Goal: Feedback & Contribution: Leave review/rating

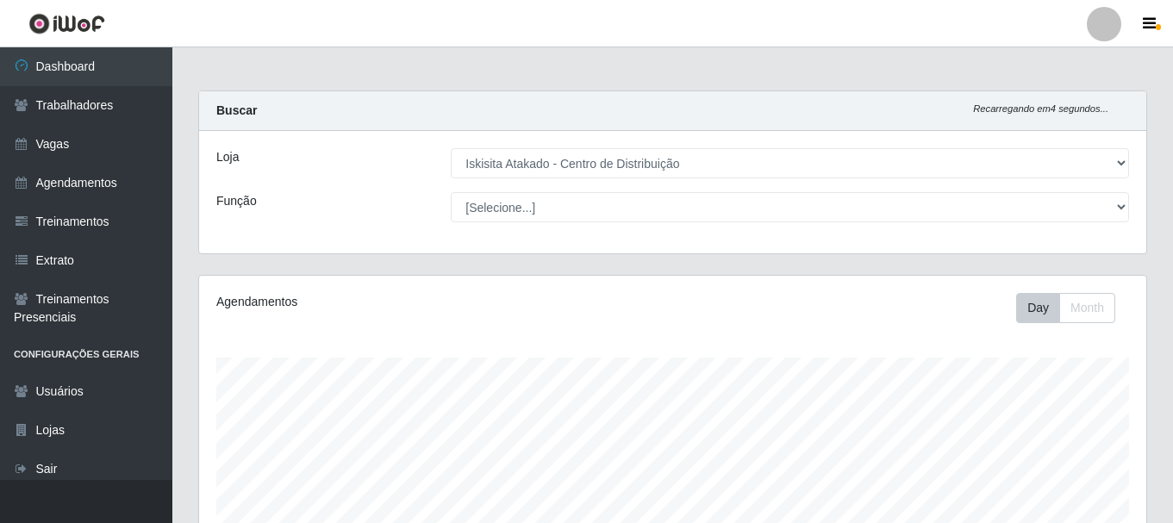
select select "425"
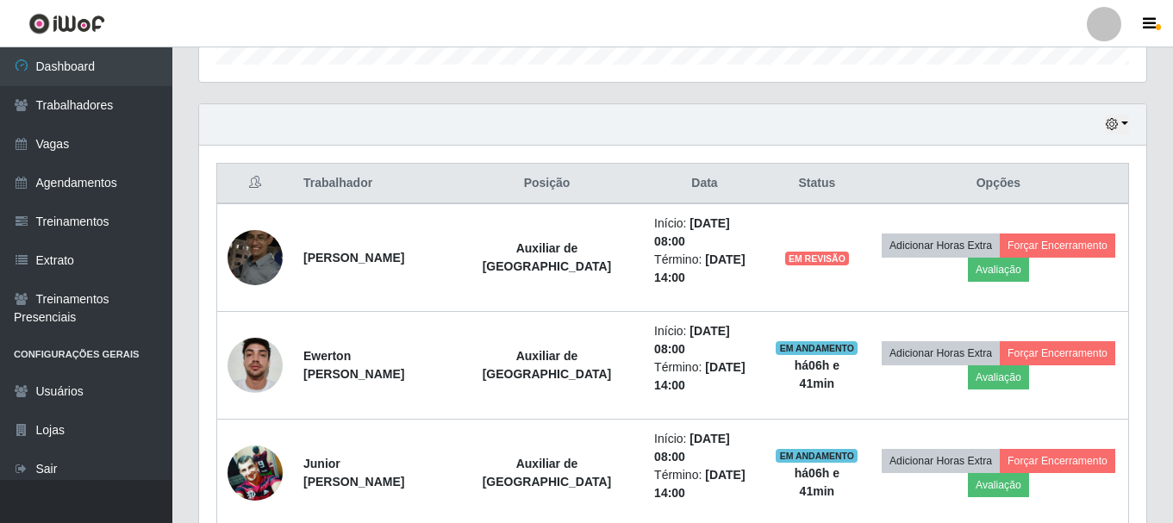
scroll to position [358, 948]
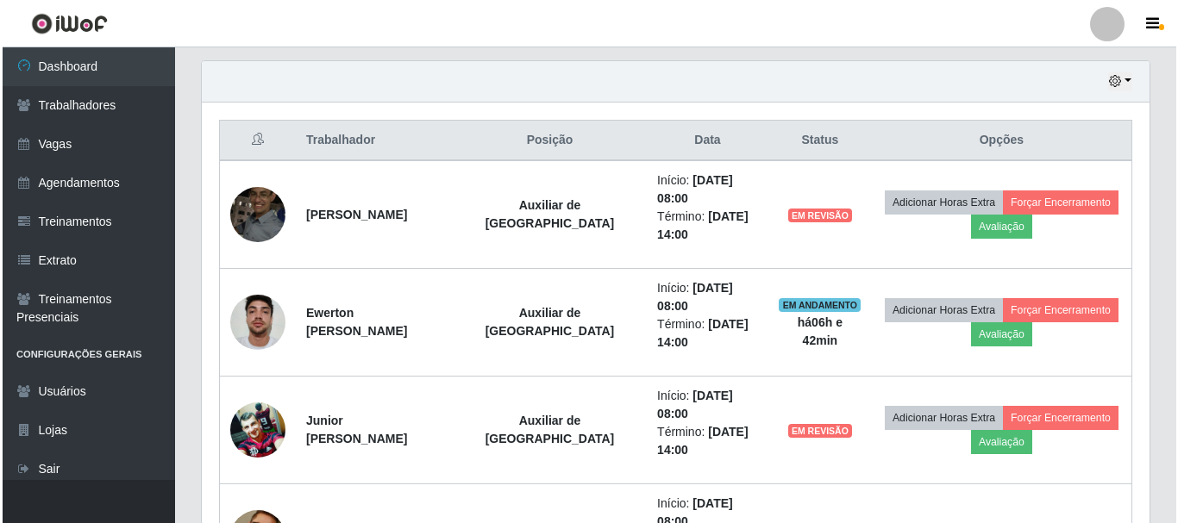
scroll to position [638, 0]
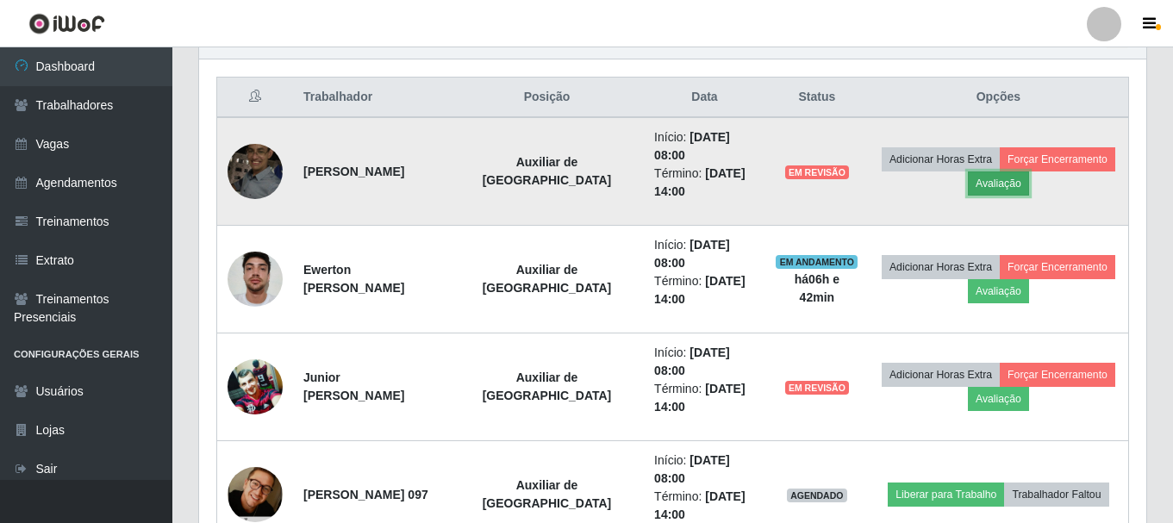
click at [999, 185] on button "Avaliação" at bounding box center [998, 184] width 61 height 24
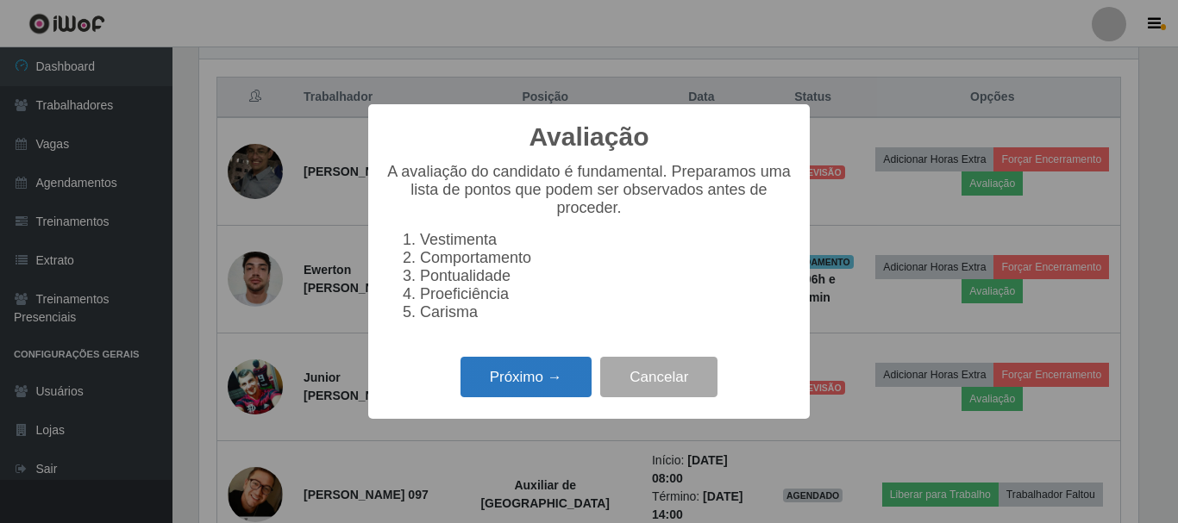
click at [531, 394] on button "Próximo →" at bounding box center [525, 377] width 131 height 41
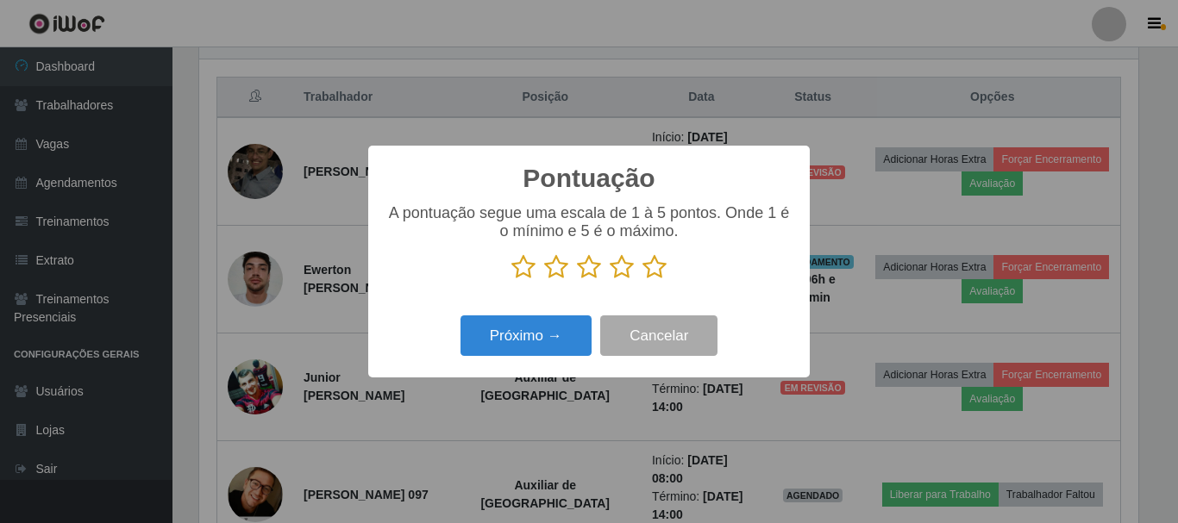
click at [653, 266] on icon at bounding box center [654, 267] width 24 height 26
click at [642, 280] on input "radio" at bounding box center [642, 280] width 0 height 0
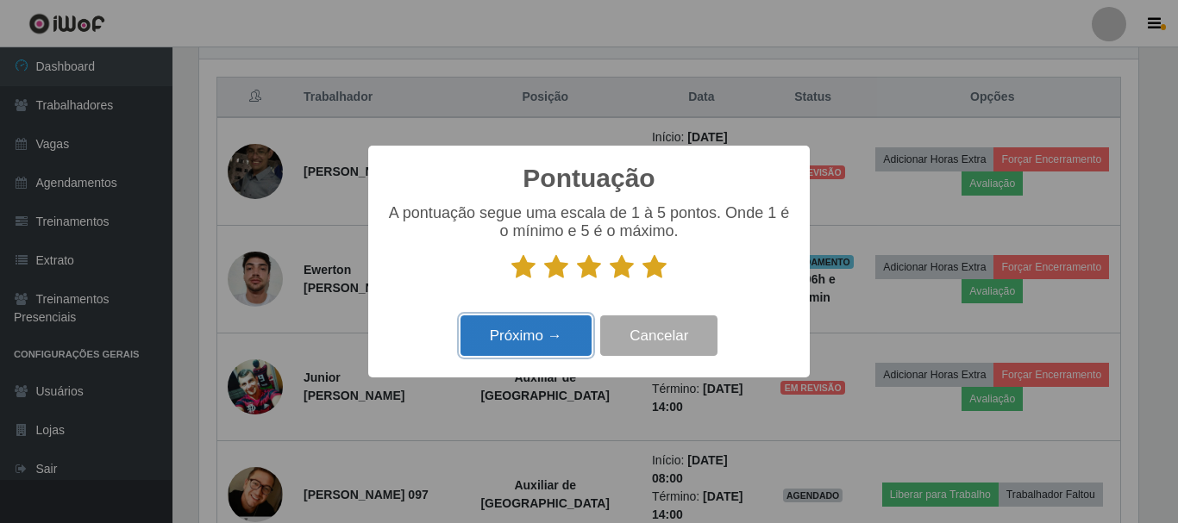
click at [568, 331] on button "Próximo →" at bounding box center [525, 336] width 131 height 41
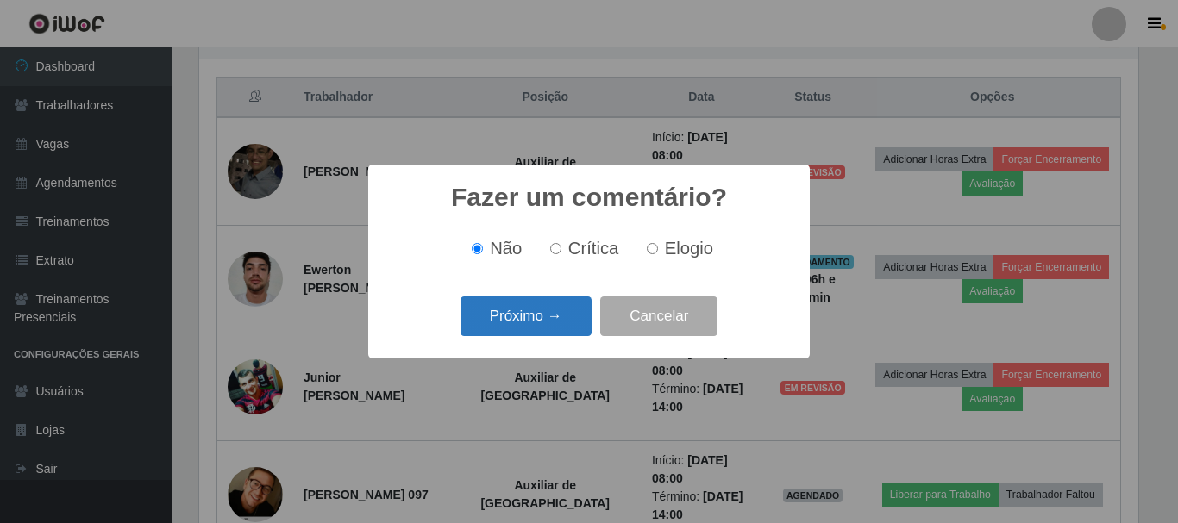
click at [553, 315] on button "Próximo →" at bounding box center [525, 317] width 131 height 41
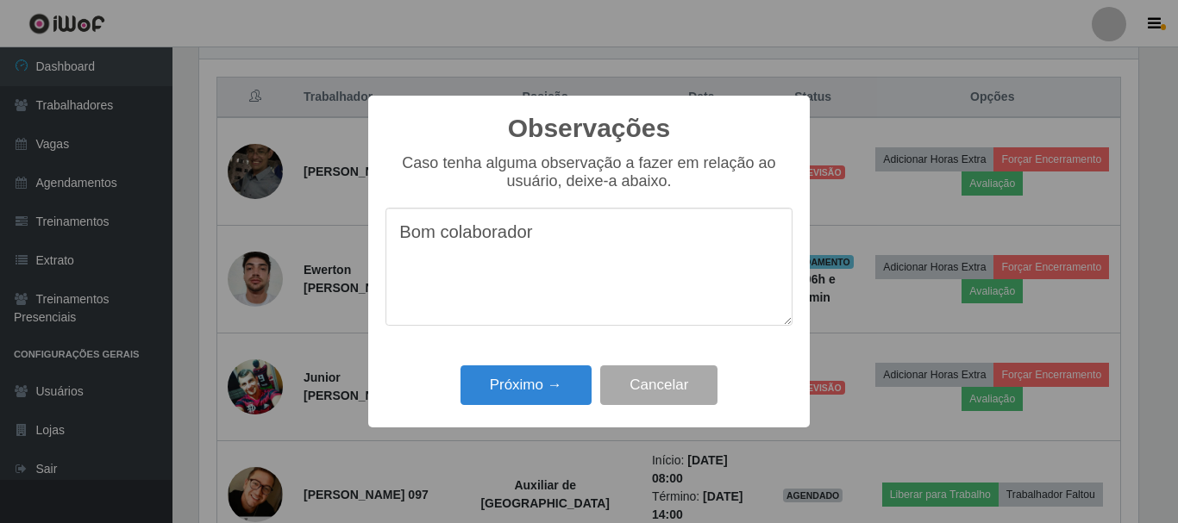
drag, startPoint x: 546, startPoint y: 251, endPoint x: 34, endPoint y: 235, distance: 511.5
click at [34, 235] on div "Observações × Caso tenha alguma observação a fazer em relação ao usuário, deixe…" at bounding box center [589, 261] width 1178 height 523
type textarea "Bom colaborador"
click at [521, 387] on button "Próximo →" at bounding box center [525, 386] width 131 height 41
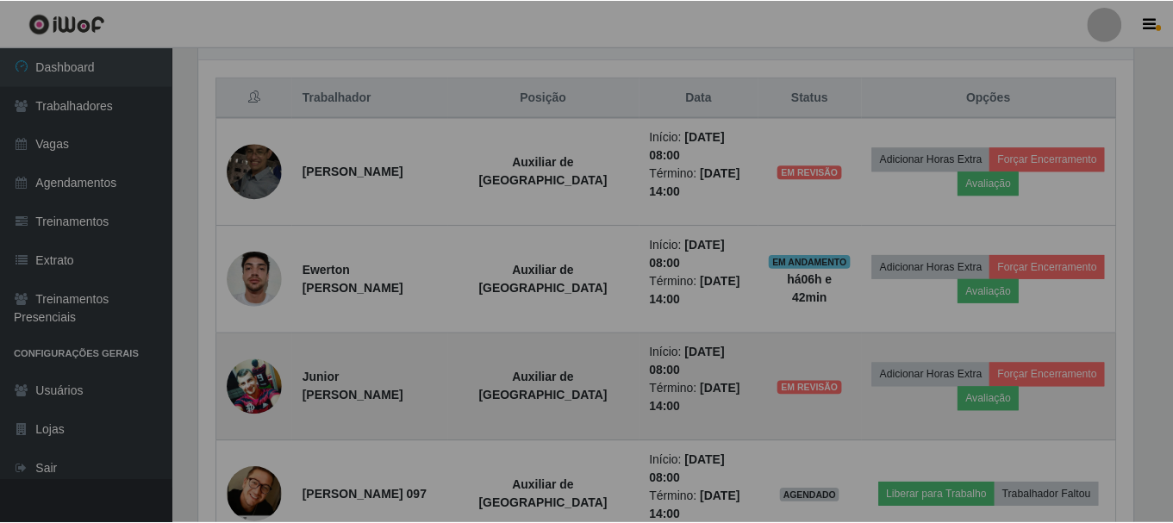
scroll to position [358, 948]
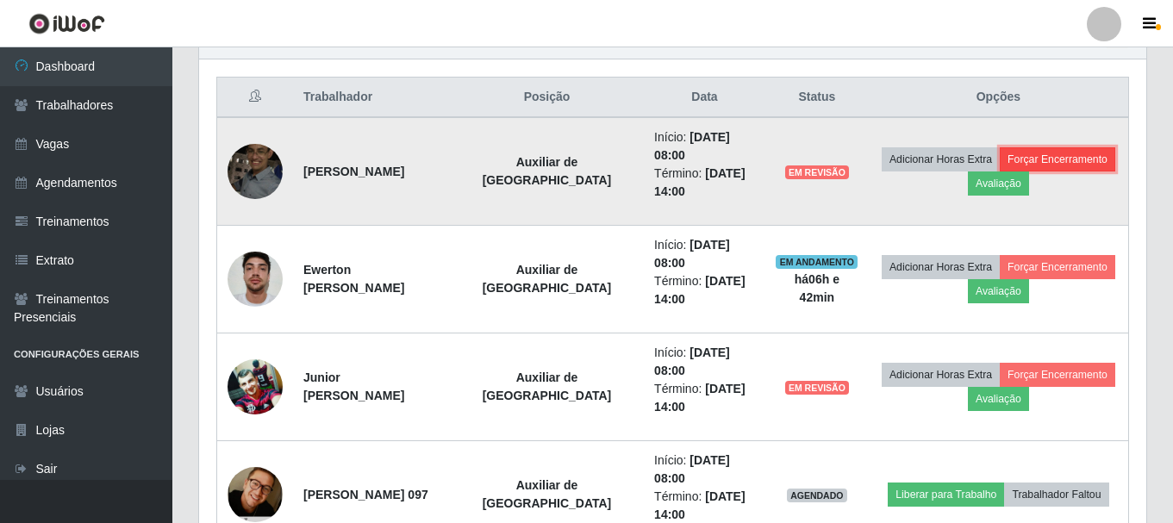
click at [1056, 156] on button "Forçar Encerramento" at bounding box center [1058, 159] width 116 height 24
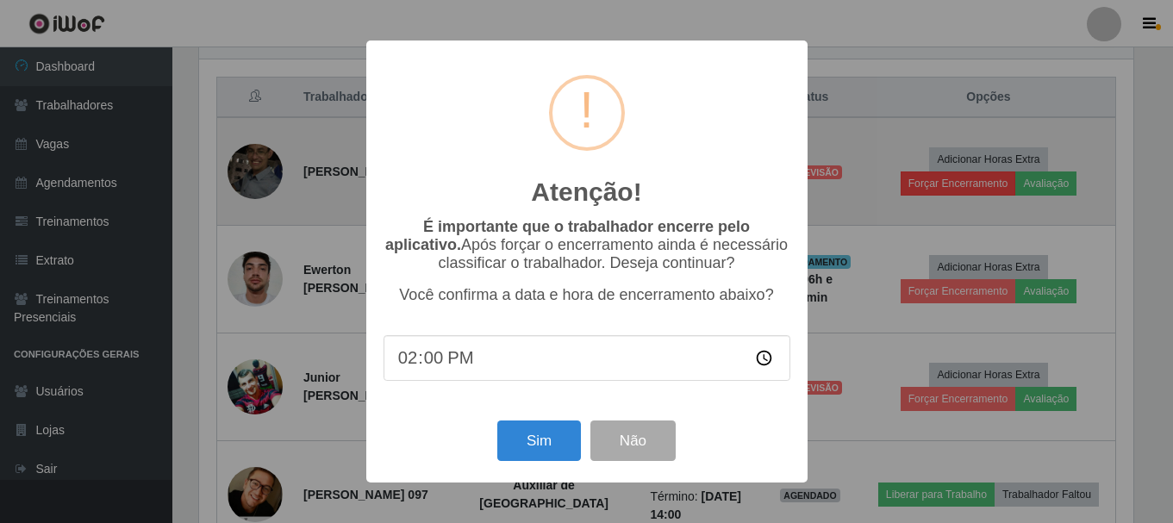
scroll to position [358, 939]
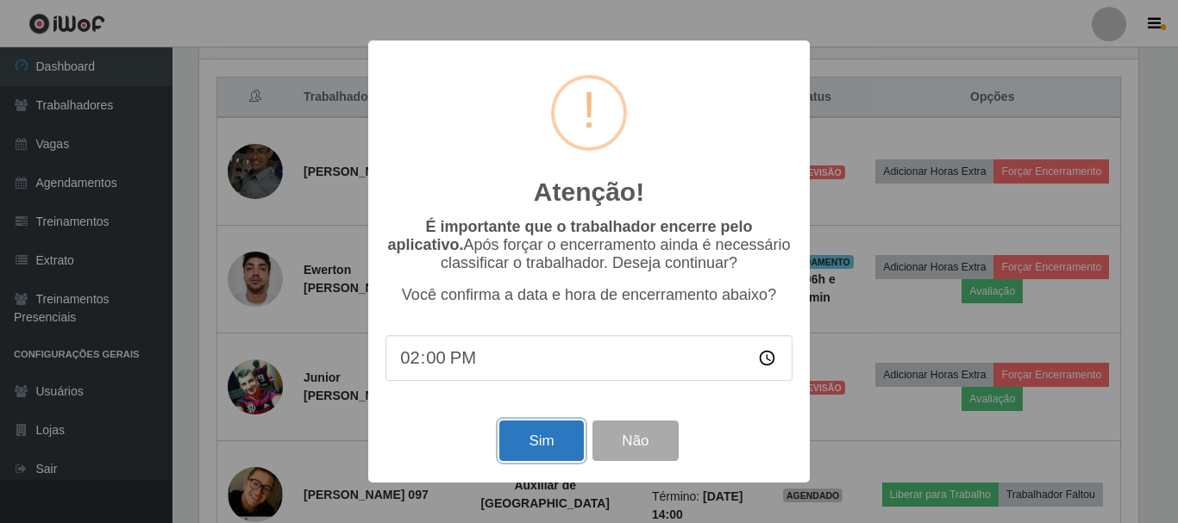
click at [535, 440] on button "Sim" at bounding box center [541, 441] width 84 height 41
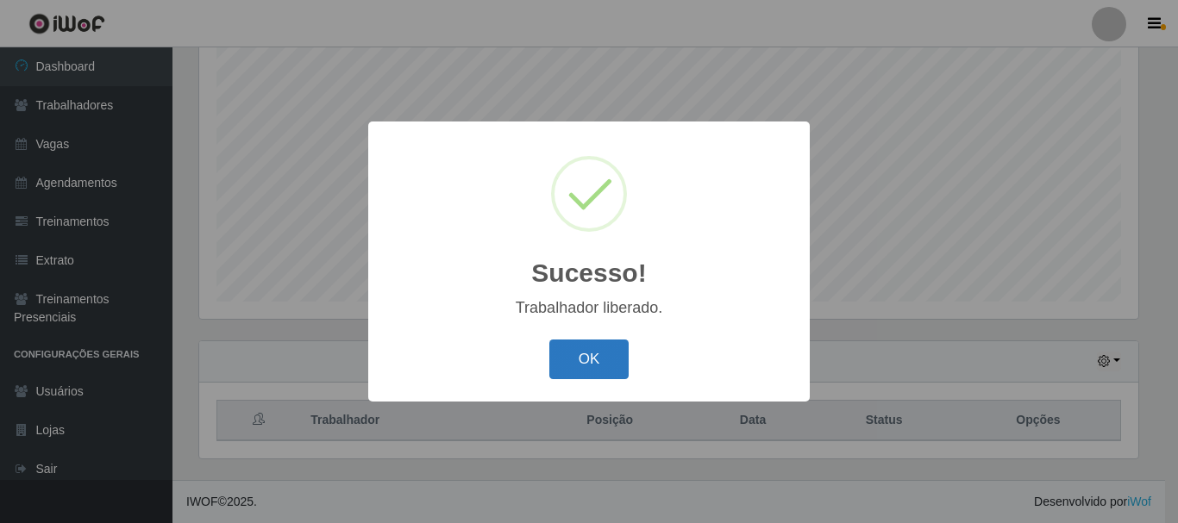
click at [617, 346] on button "OK" at bounding box center [589, 360] width 80 height 41
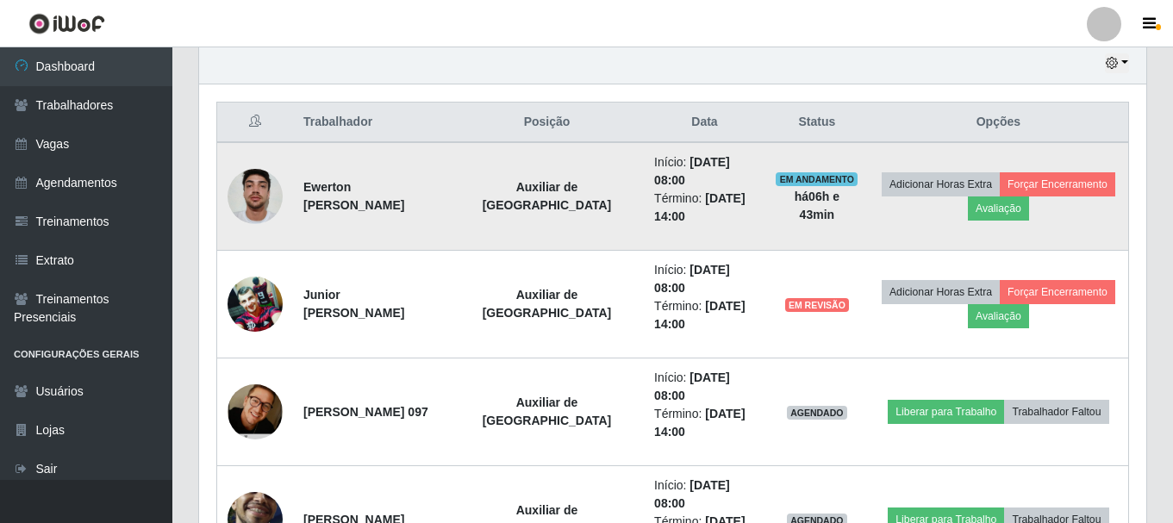
scroll to position [660, 0]
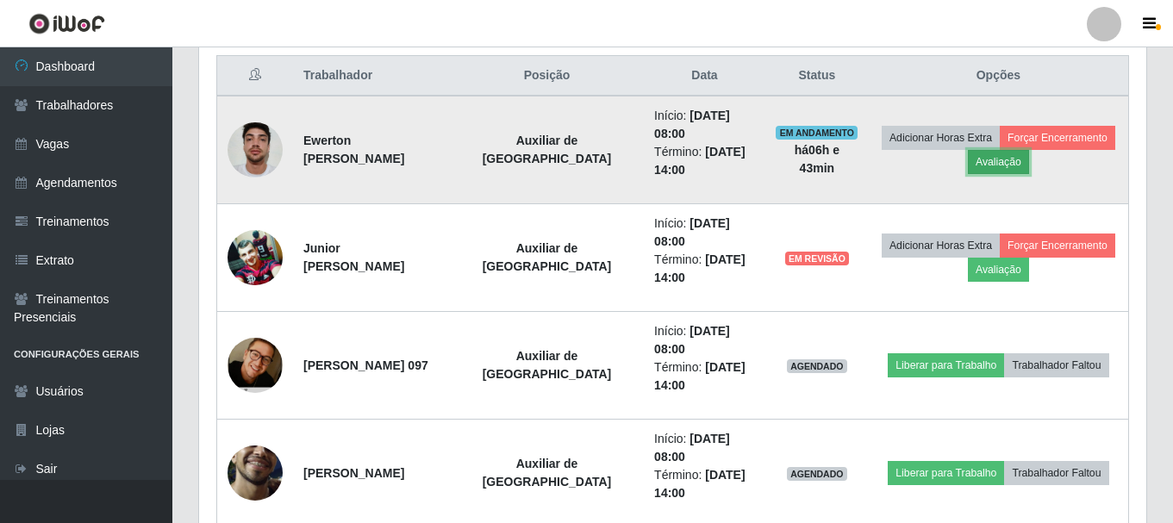
click at [973, 160] on button "Avaliação" at bounding box center [998, 162] width 61 height 24
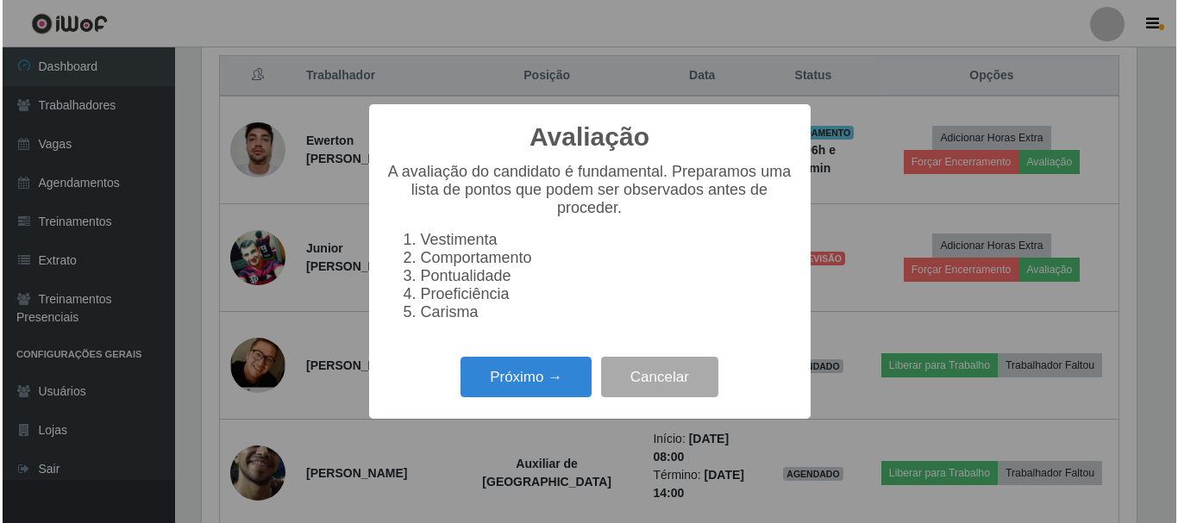
scroll to position [358, 939]
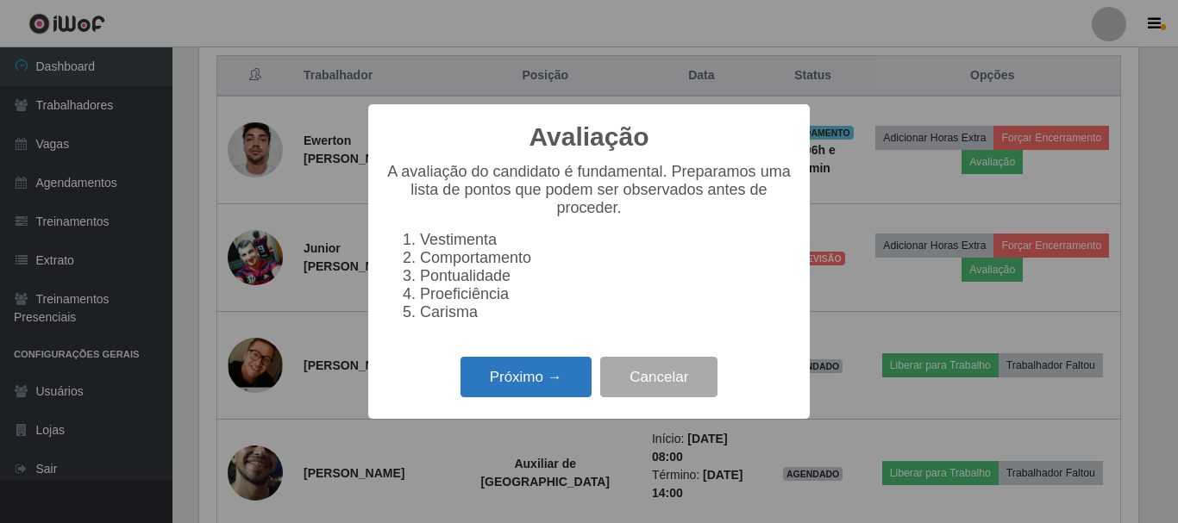
click at [541, 391] on button "Próximo →" at bounding box center [525, 377] width 131 height 41
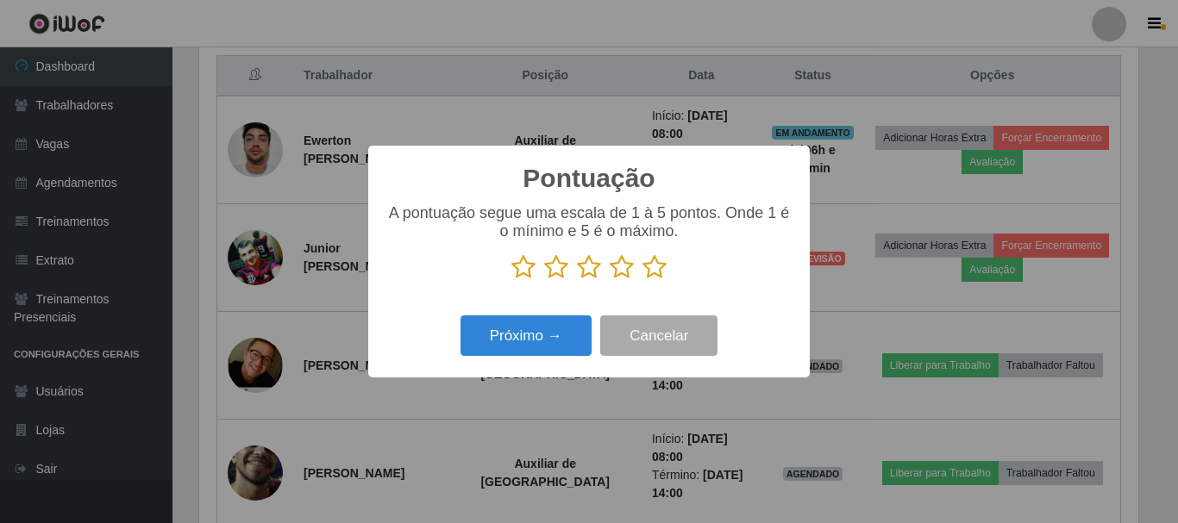
click at [653, 272] on icon at bounding box center [654, 267] width 24 height 26
click at [642, 280] on input "radio" at bounding box center [642, 280] width 0 height 0
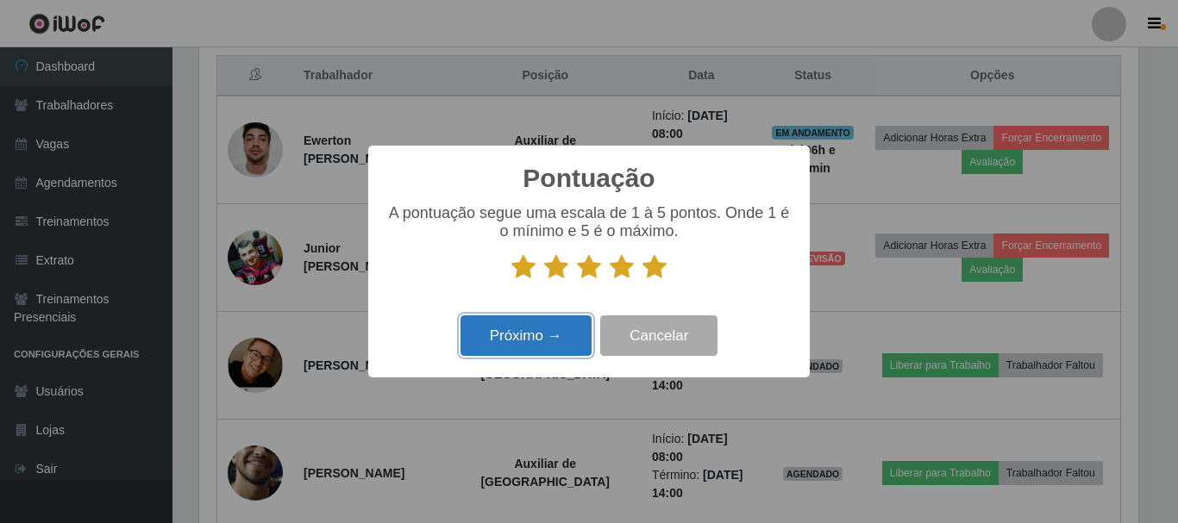
click at [566, 324] on button "Próximo →" at bounding box center [525, 336] width 131 height 41
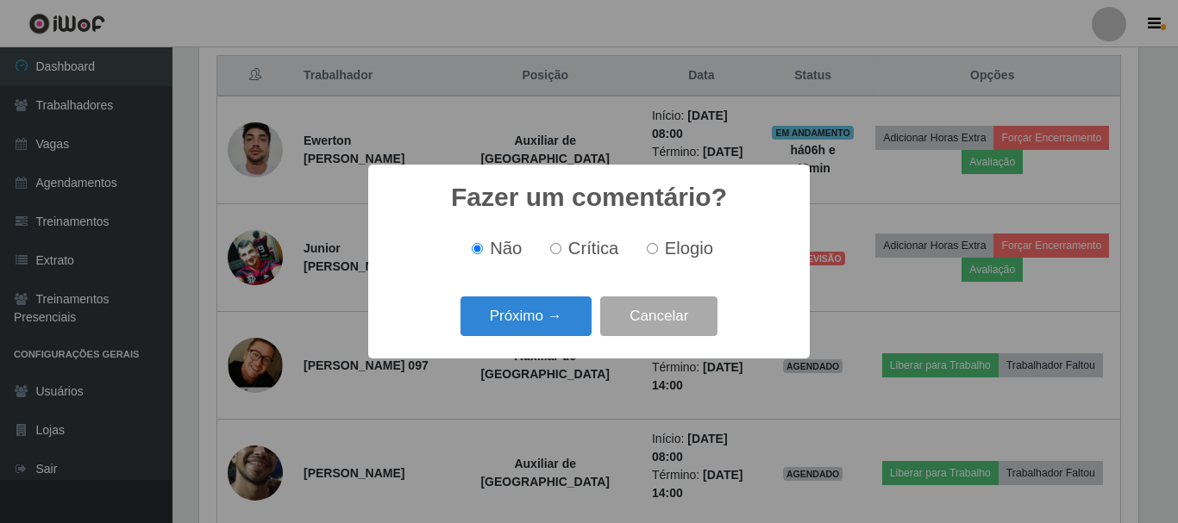
click at [694, 252] on span "Elogio" at bounding box center [689, 248] width 48 height 19
click at [658, 252] on input "Elogio" at bounding box center [652, 248] width 11 height 11
radio input "true"
click at [511, 251] on span "Não" at bounding box center [506, 248] width 32 height 19
click at [483, 251] on input "Não" at bounding box center [477, 248] width 11 height 11
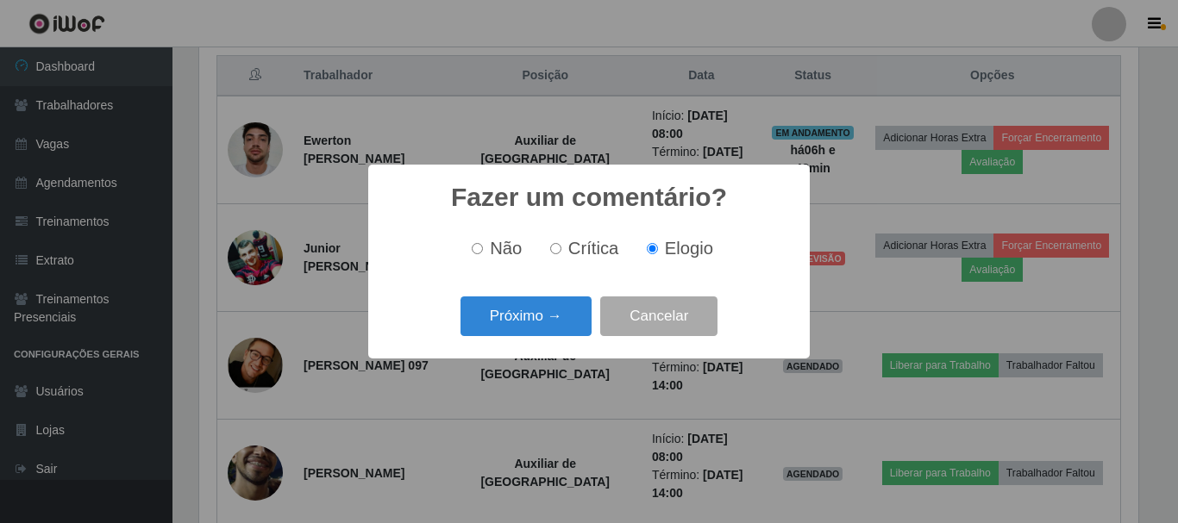
radio input "true"
click at [585, 310] on button "Próximo →" at bounding box center [525, 317] width 131 height 41
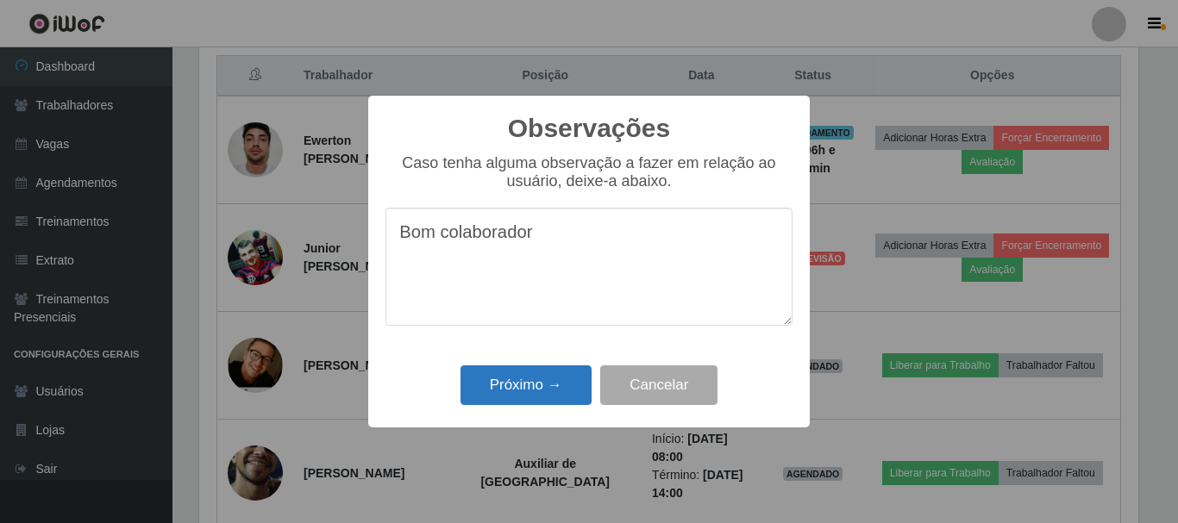
type textarea "Bom colaborador"
click at [548, 384] on button "Próximo →" at bounding box center [525, 386] width 131 height 41
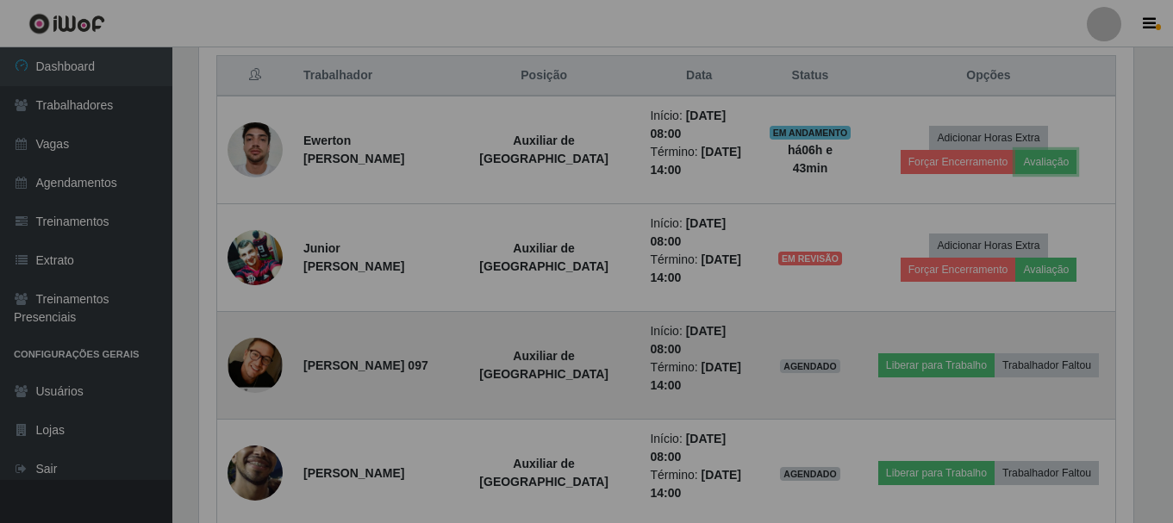
scroll to position [358, 948]
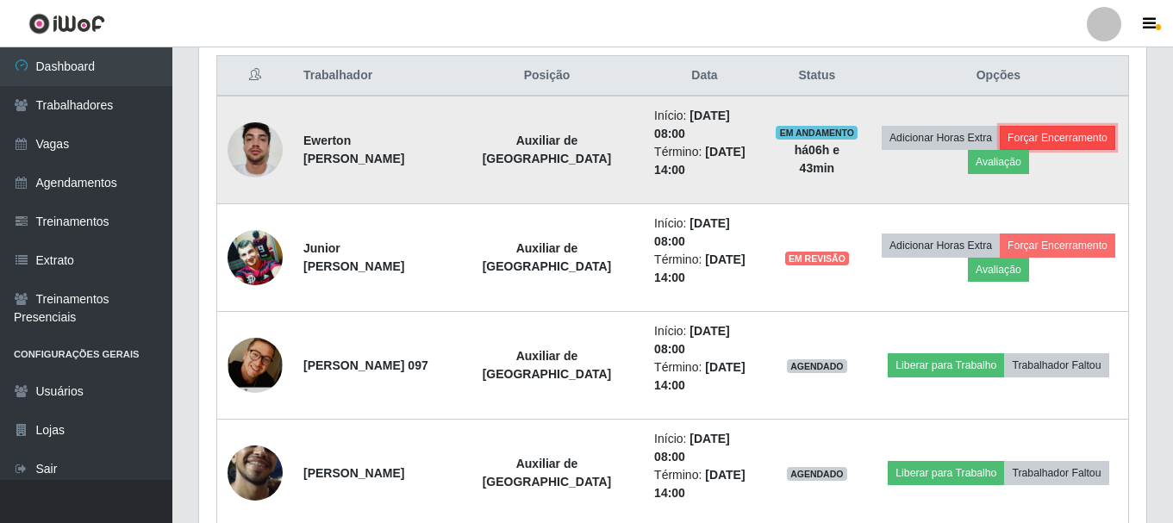
click at [1042, 130] on button "Forçar Encerramento" at bounding box center [1058, 138] width 116 height 24
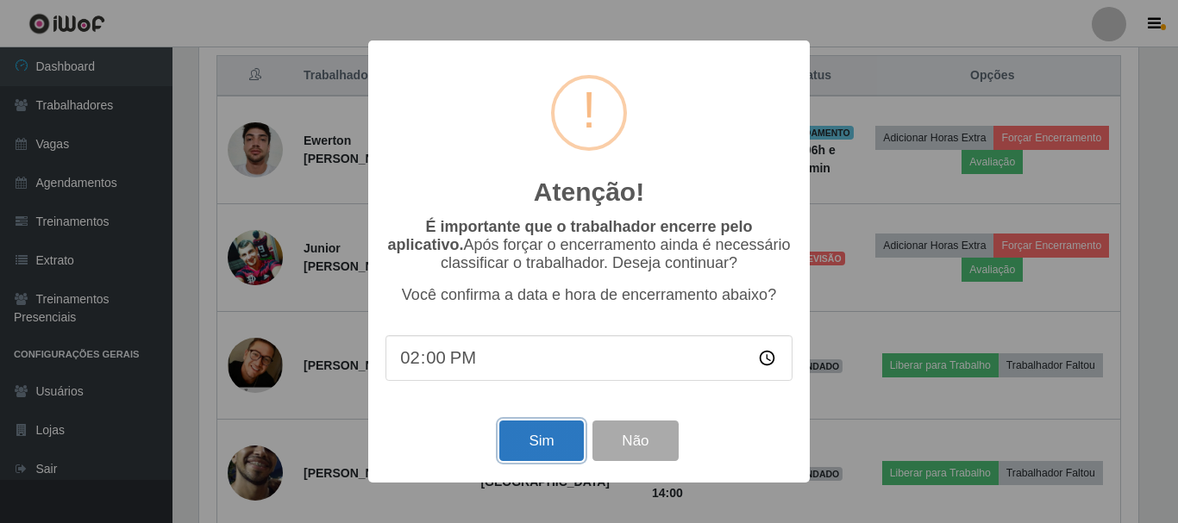
click at [530, 433] on button "Sim" at bounding box center [541, 441] width 84 height 41
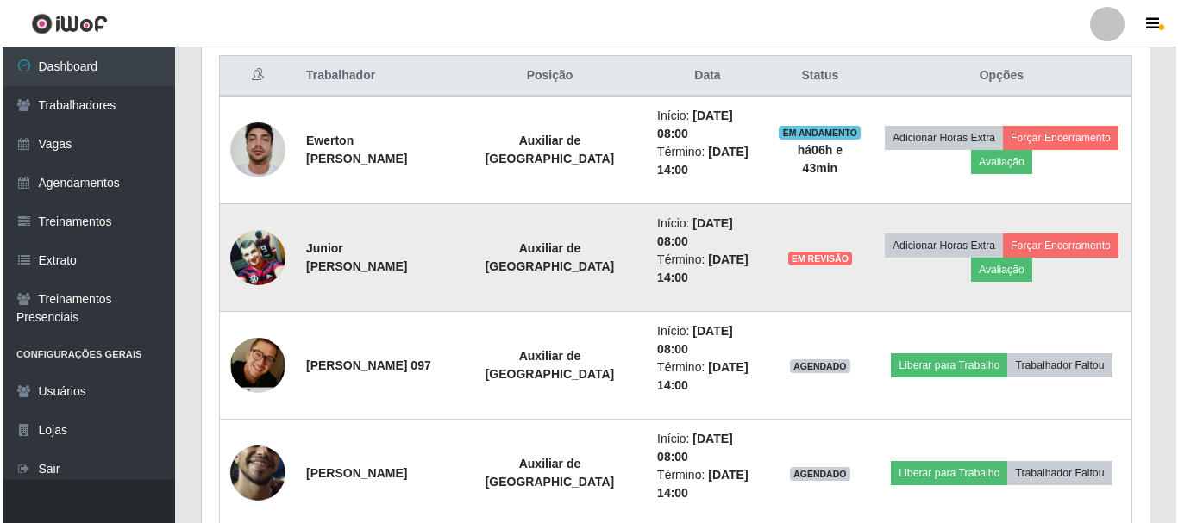
scroll to position [0, 0]
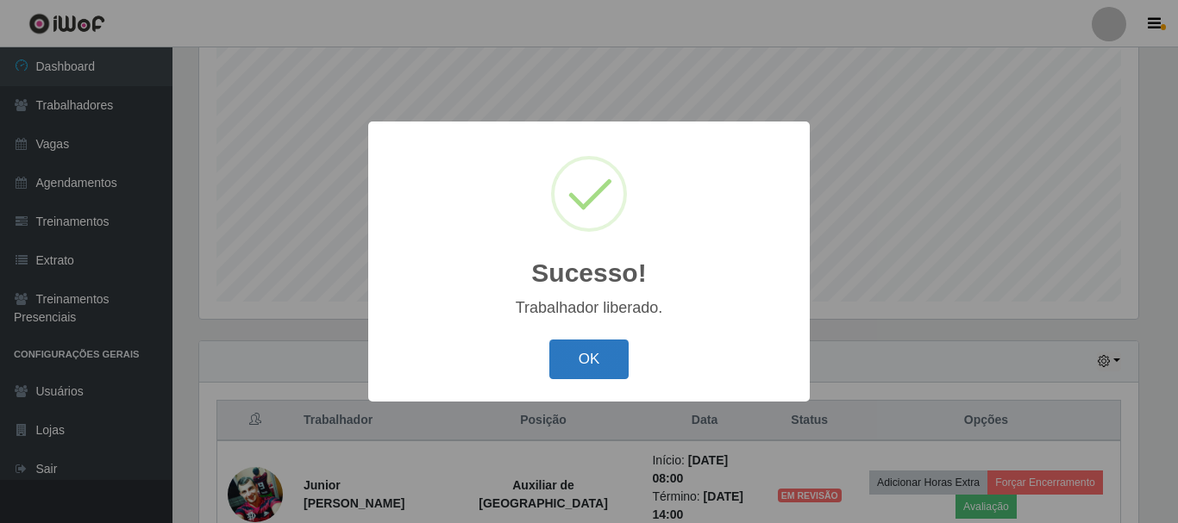
click at [591, 345] on button "OK" at bounding box center [589, 360] width 80 height 41
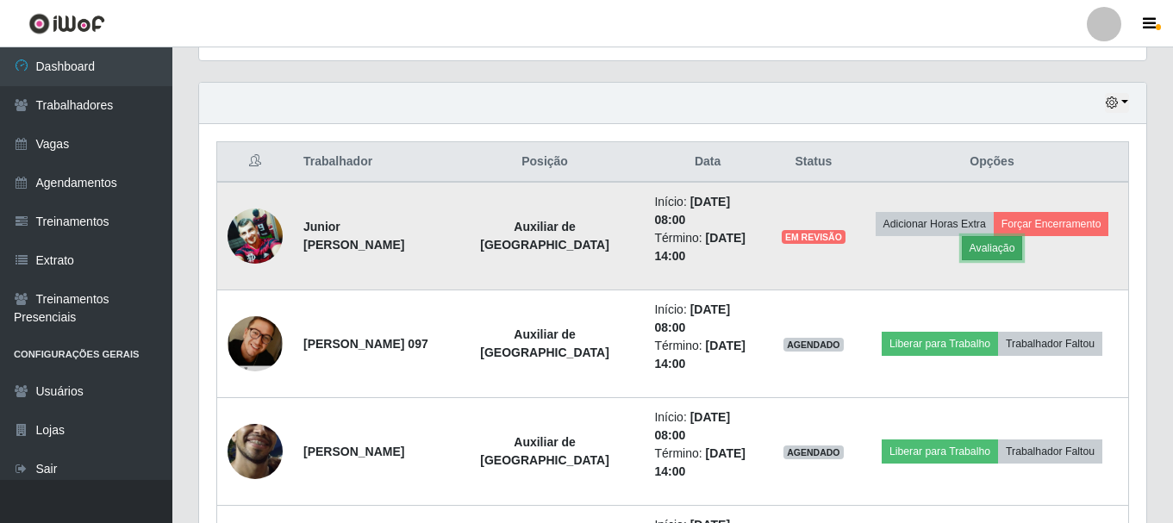
click at [998, 239] on button "Avaliação" at bounding box center [992, 248] width 61 height 24
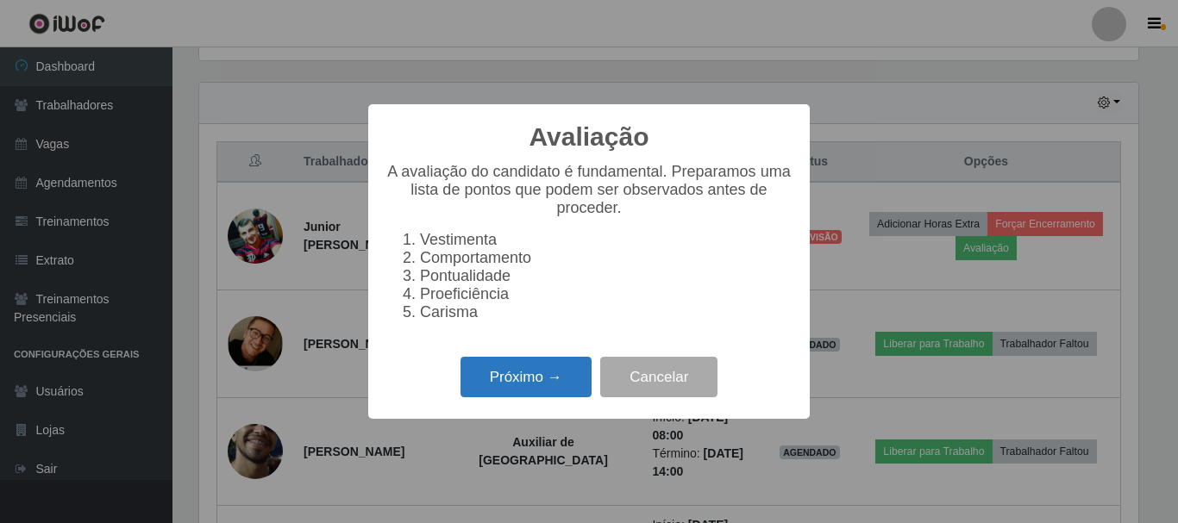
click at [511, 396] on button "Próximo →" at bounding box center [525, 377] width 131 height 41
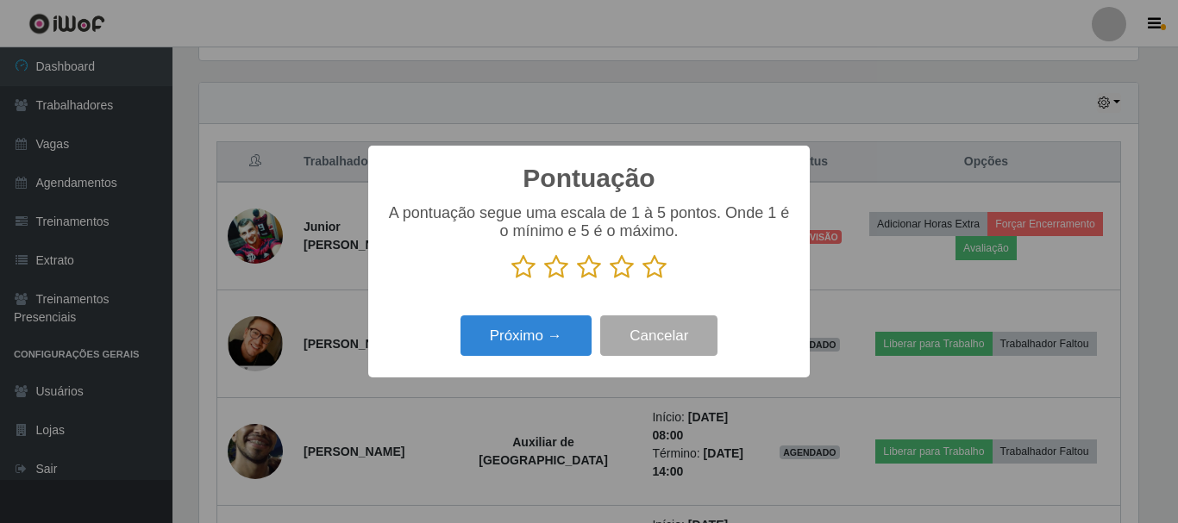
drag, startPoint x: 653, startPoint y: 267, endPoint x: 633, endPoint y: 278, distance: 22.4
click at [653, 268] on icon at bounding box center [654, 267] width 24 height 26
click at [642, 280] on input "radio" at bounding box center [642, 280] width 0 height 0
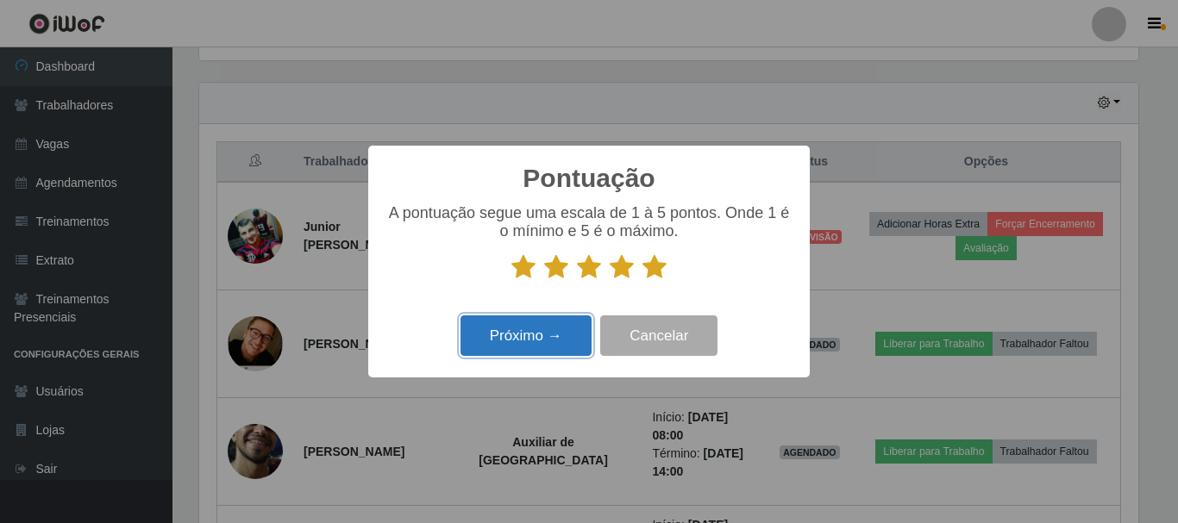
click at [566, 335] on button "Próximo →" at bounding box center [525, 336] width 131 height 41
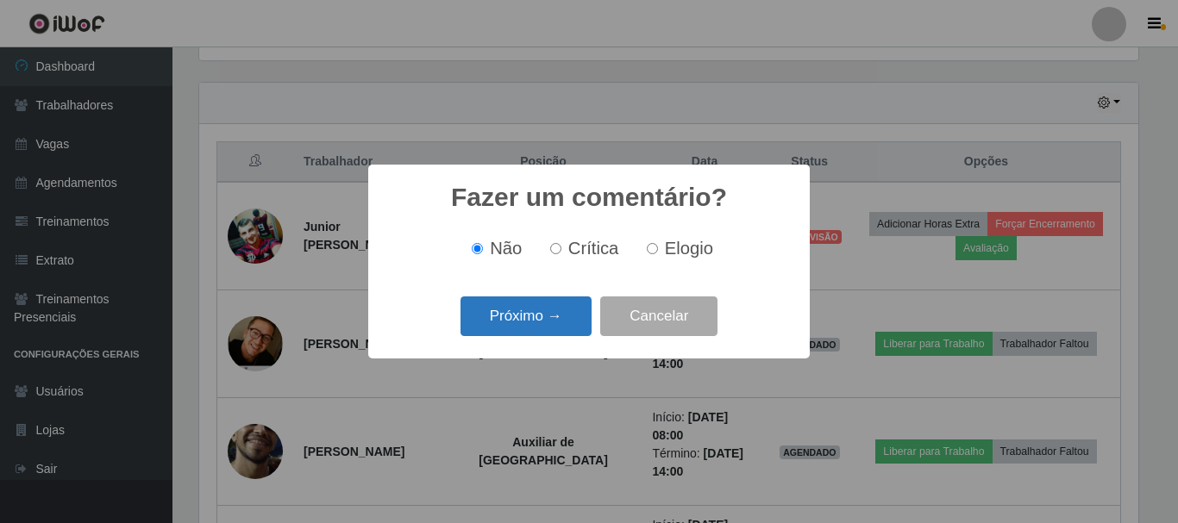
click at [537, 317] on button "Próximo →" at bounding box center [525, 317] width 131 height 41
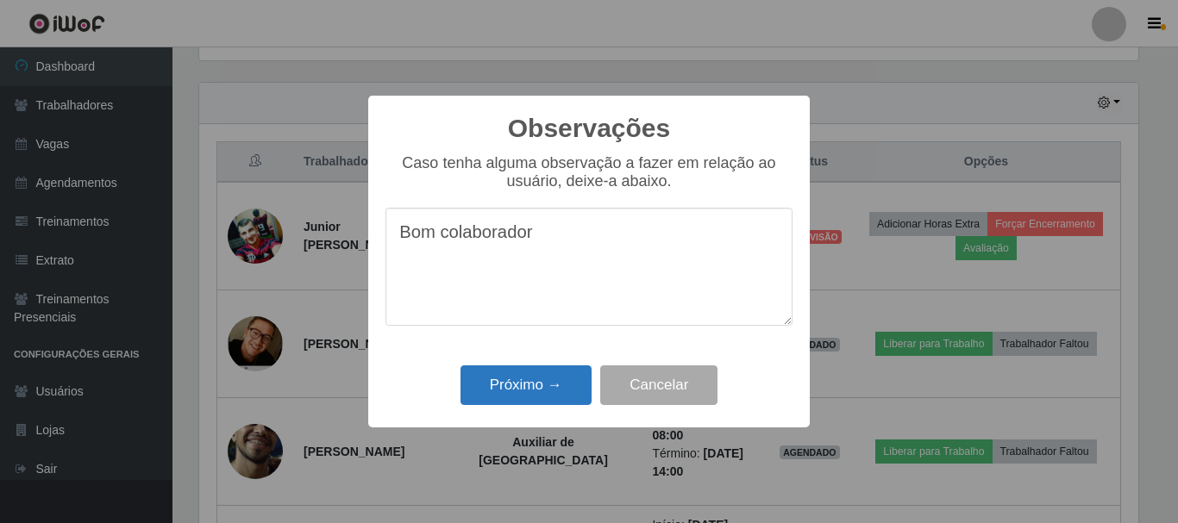
type textarea "Bom colaborador"
click at [556, 379] on button "Próximo →" at bounding box center [525, 386] width 131 height 41
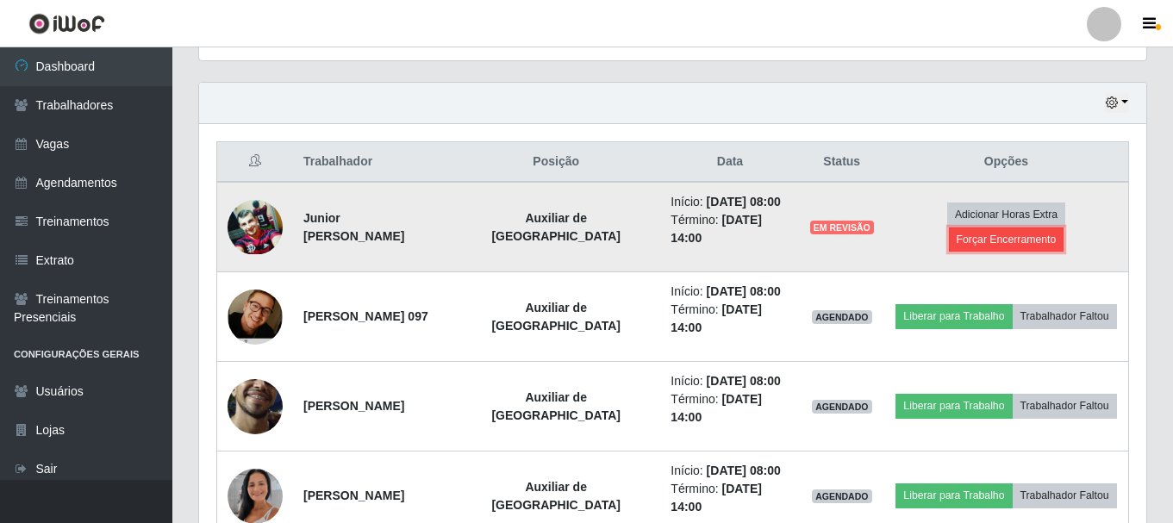
click at [985, 241] on button "Forçar Encerramento" at bounding box center [1007, 240] width 116 height 24
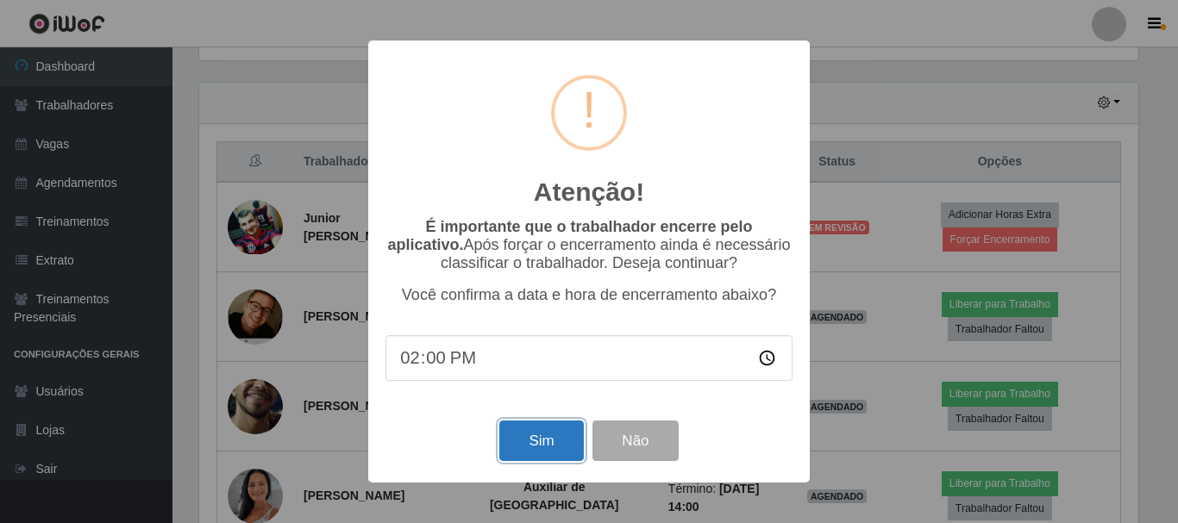
click at [531, 456] on button "Sim" at bounding box center [541, 441] width 84 height 41
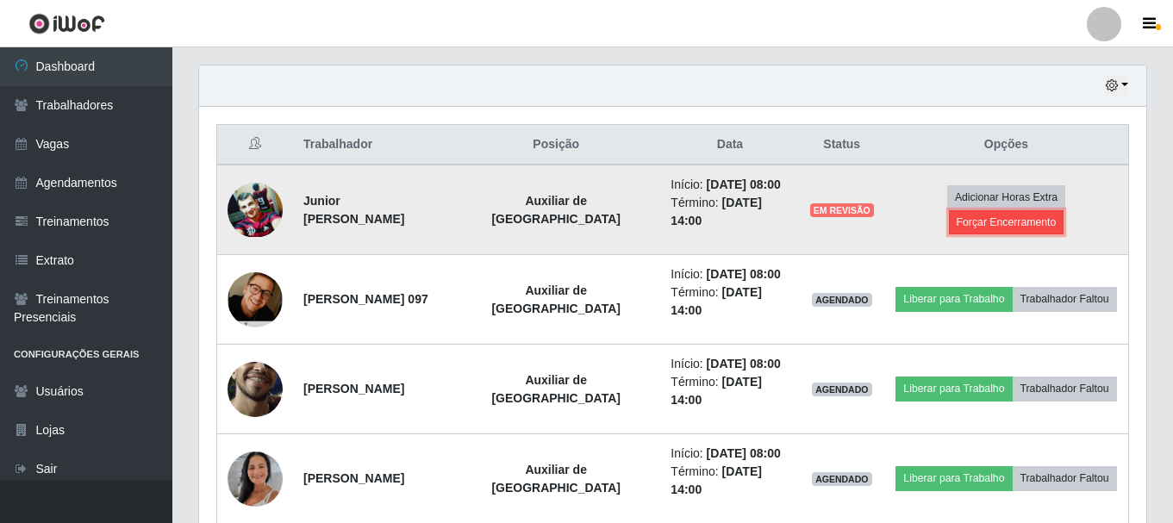
click at [1014, 225] on button "Forçar Encerramento" at bounding box center [1007, 222] width 116 height 24
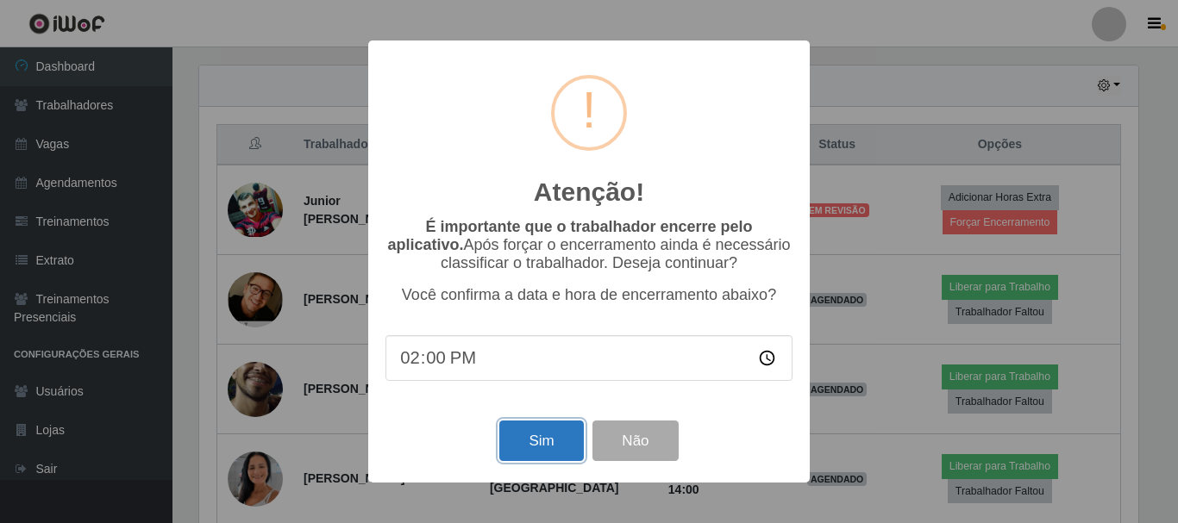
click at [548, 455] on button "Sim" at bounding box center [541, 441] width 84 height 41
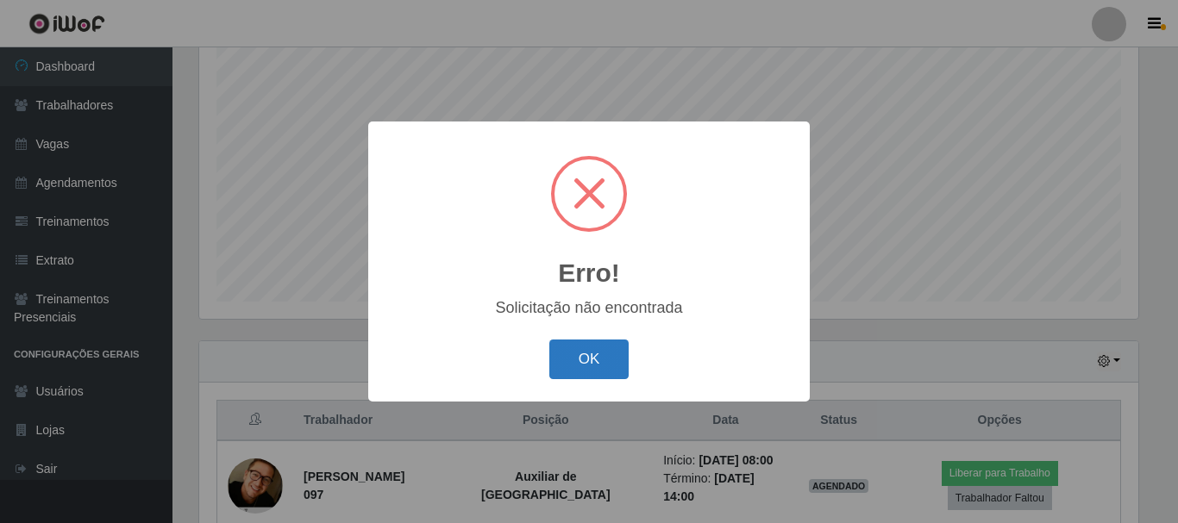
click at [585, 359] on button "OK" at bounding box center [589, 360] width 80 height 41
